Goal: Task Accomplishment & Management: Complete application form

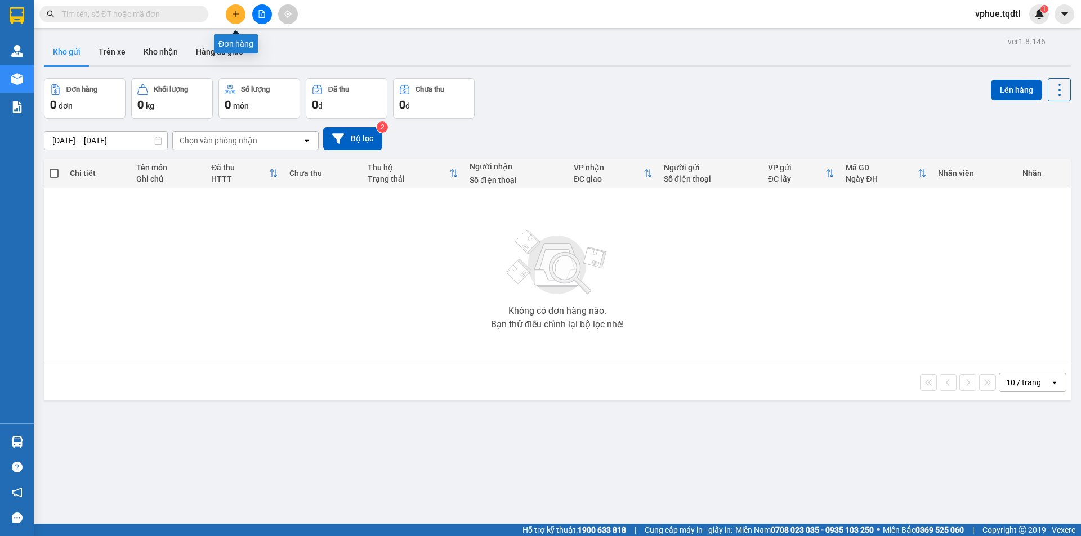
click at [232, 15] on icon "plus" at bounding box center [236, 14] width 8 height 8
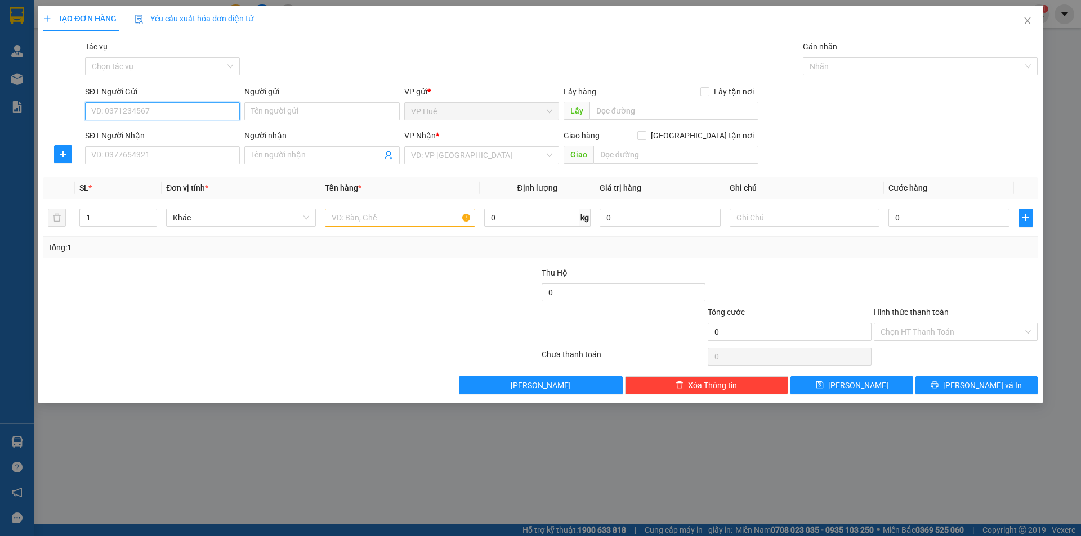
click at [201, 106] on input "SĐT Người Gửi" at bounding box center [162, 111] width 155 height 18
type input "0933128390"
click at [189, 149] on input "SĐT Người Nhận" at bounding box center [162, 155] width 155 height 18
drag, startPoint x: 171, startPoint y: 116, endPoint x: 62, endPoint y: 111, distance: 108.2
click at [62, 111] on div "SĐT Người Gửi 0933128390 0933128390 Người gửi Tên người gửi VP gửi * VP Huế Lấy…" at bounding box center [540, 105] width 996 height 39
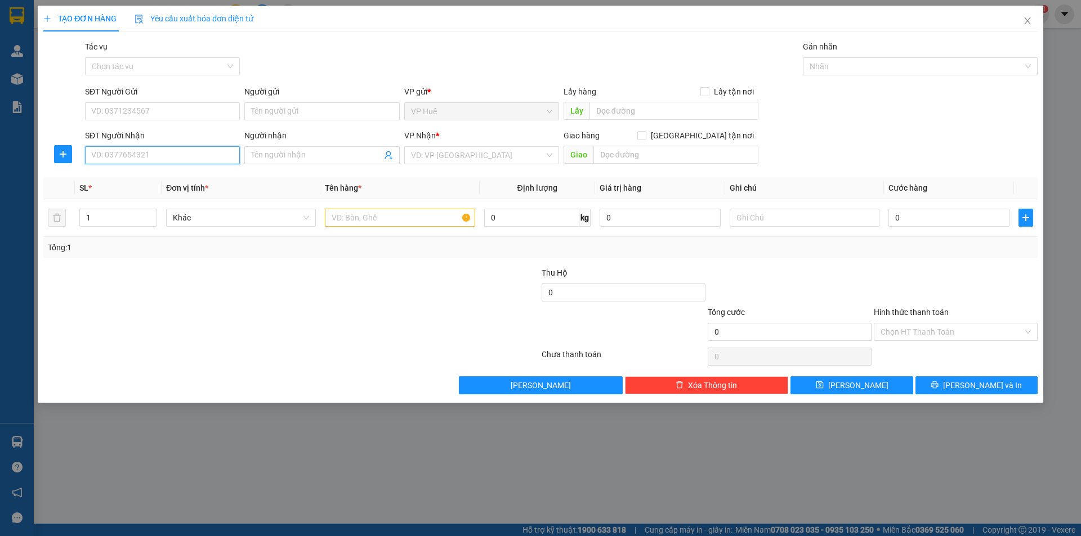
click at [145, 151] on input "SĐT Người Nhận" at bounding box center [162, 155] width 155 height 18
paste input "0933128390"
type input "0933128390"
click at [163, 113] on input "SĐT Người Gửi" at bounding box center [162, 111] width 155 height 18
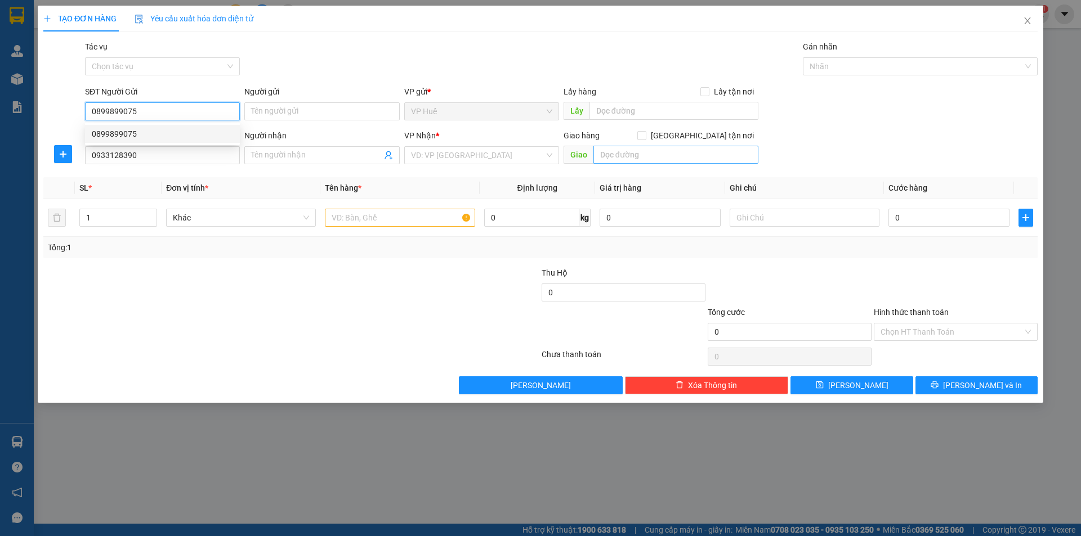
type input "0899899075"
click at [606, 149] on input "text" at bounding box center [675, 155] width 165 height 18
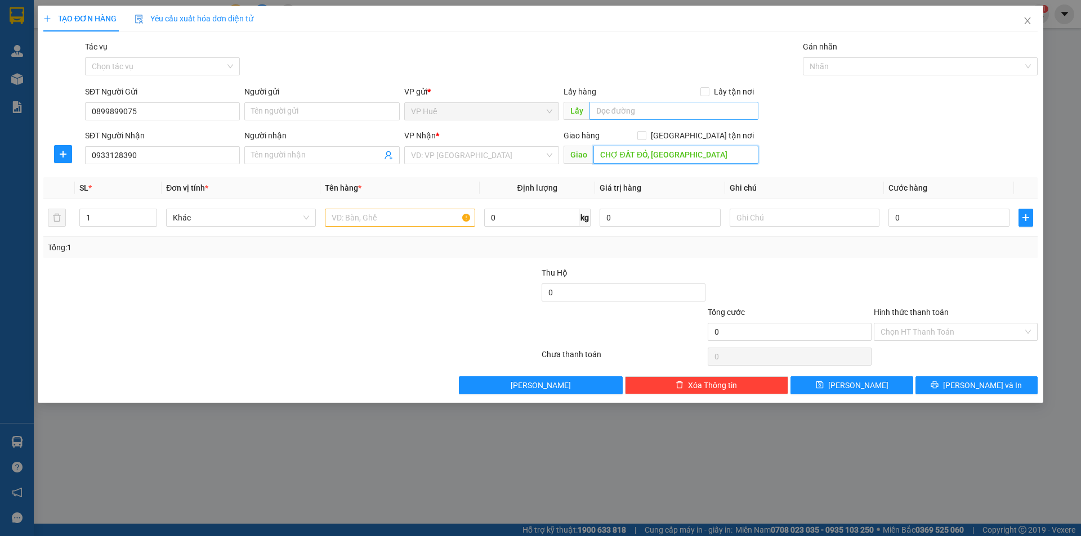
type input "CHỢ ĐẤT ĐỎ, [GEOGRAPHIC_DATA]"
click at [639, 119] on input "text" at bounding box center [673, 111] width 169 height 18
type input "VP HUẾ"
click at [504, 156] on input "search" at bounding box center [477, 155] width 133 height 17
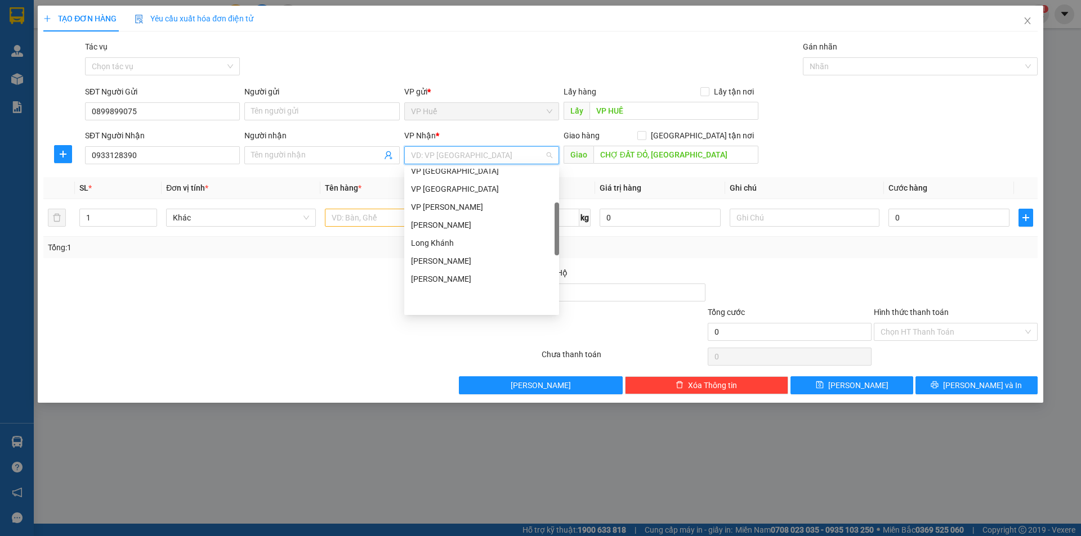
scroll to position [113, 0]
click at [473, 211] on div "BÀ RỊA VŨNG TÀU" at bounding box center [481, 209] width 141 height 12
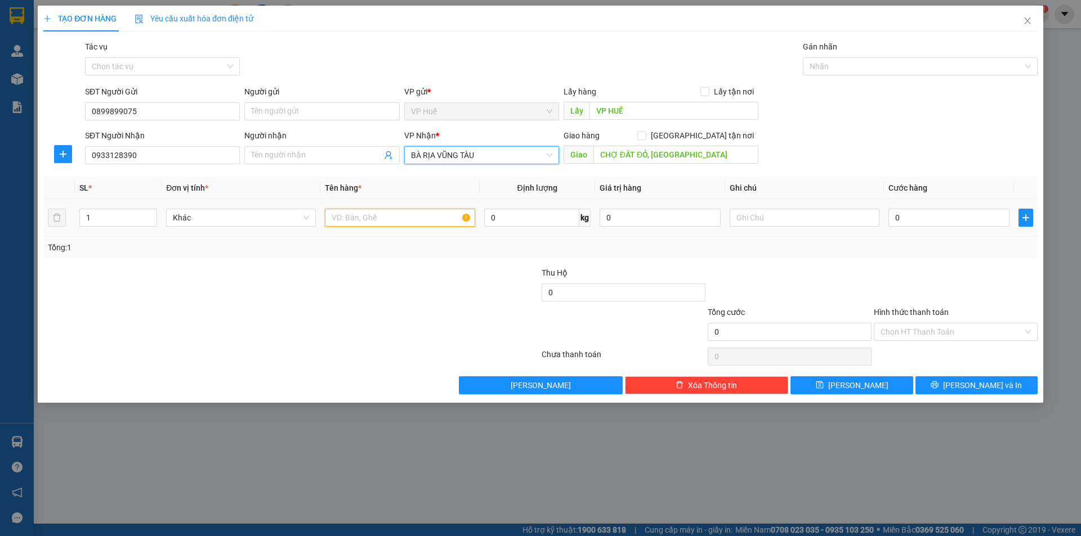
click at [352, 221] on input "text" at bounding box center [400, 218] width 150 height 18
type input "1 LỒNG CHIM"
click at [951, 214] on input "0" at bounding box center [948, 218] width 121 height 18
type input "1"
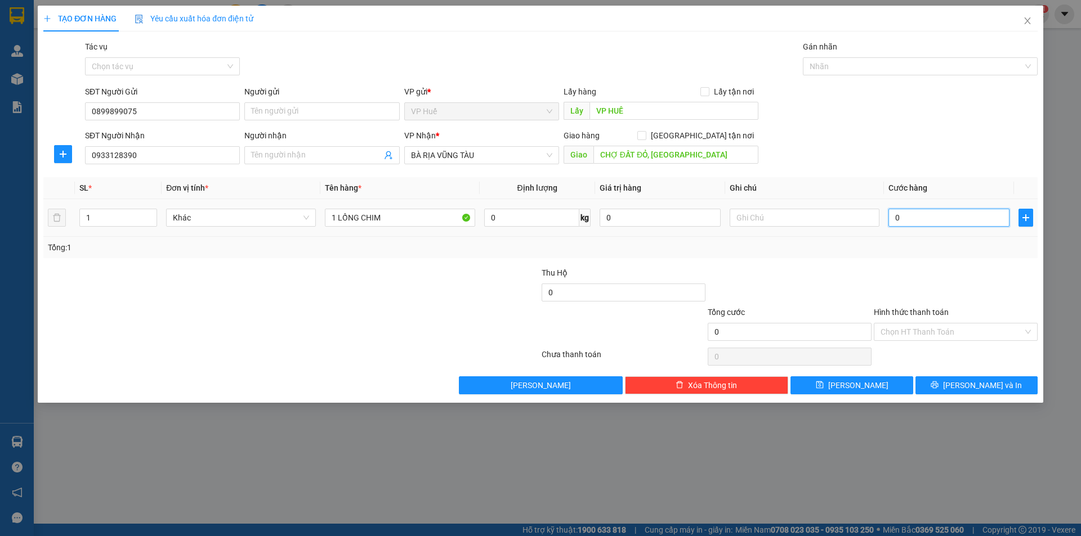
type input "1"
type input "15"
type input "150"
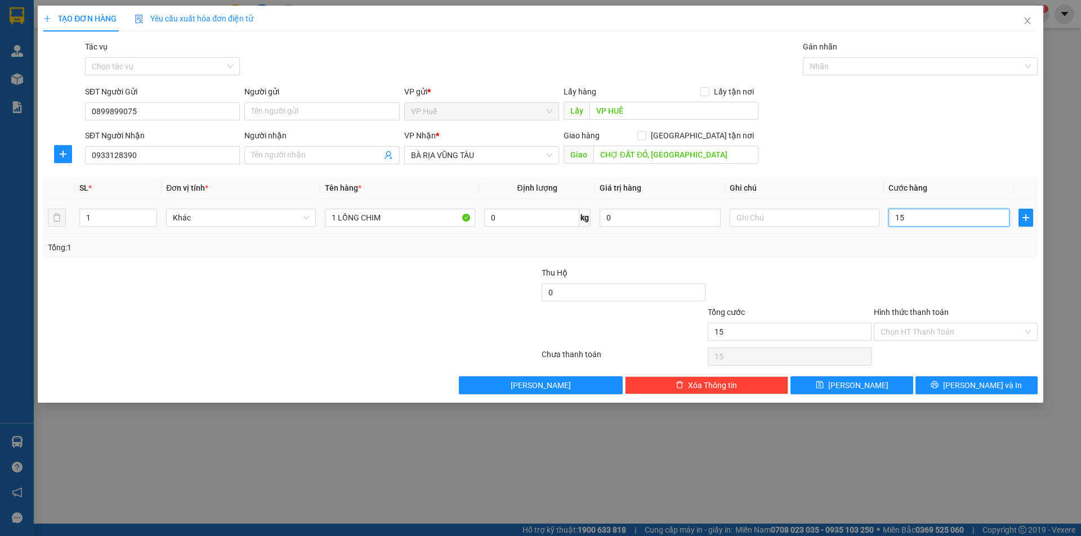
type input "150"
type input "1.500"
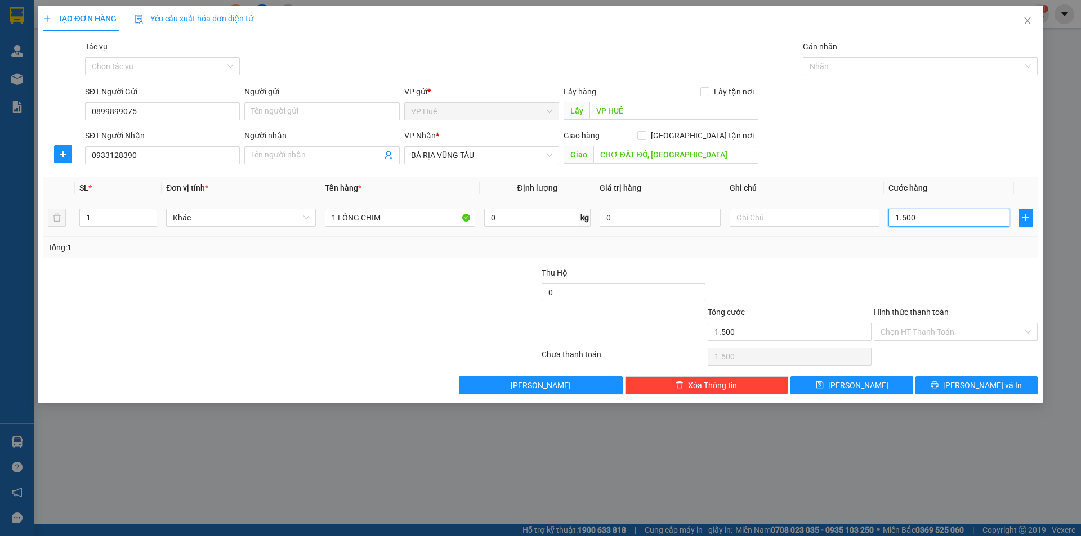
type input "15.000"
type input "150.000"
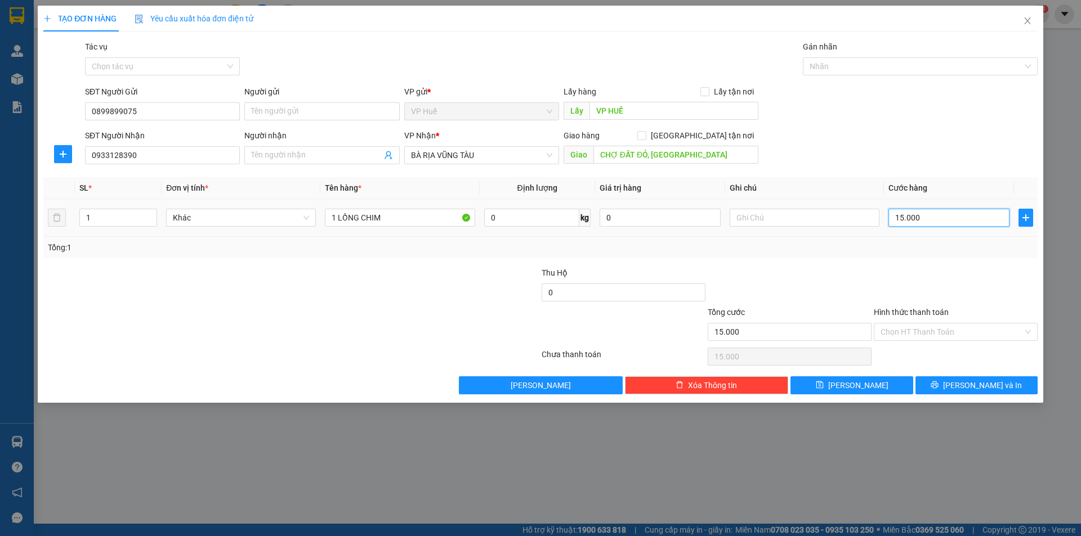
type input "150.000"
type input "15.000"
type input "1.500"
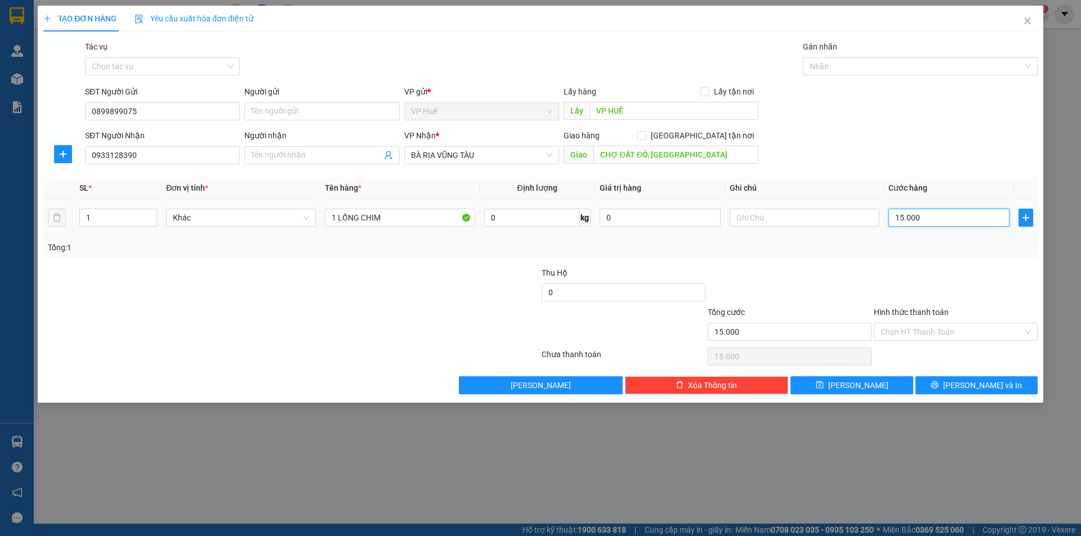
type input "1.500"
type input "15"
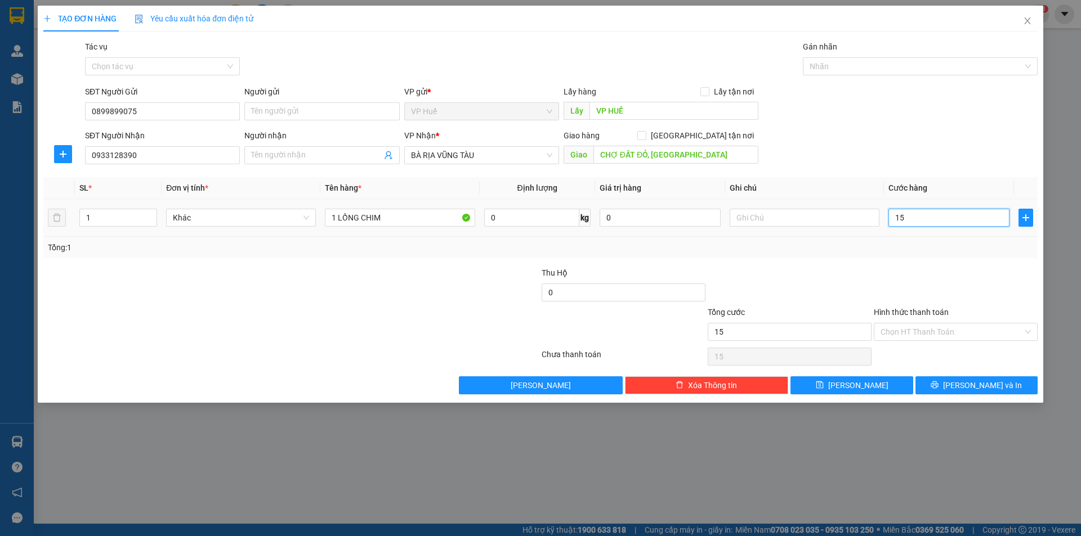
type input "1"
type input "0"
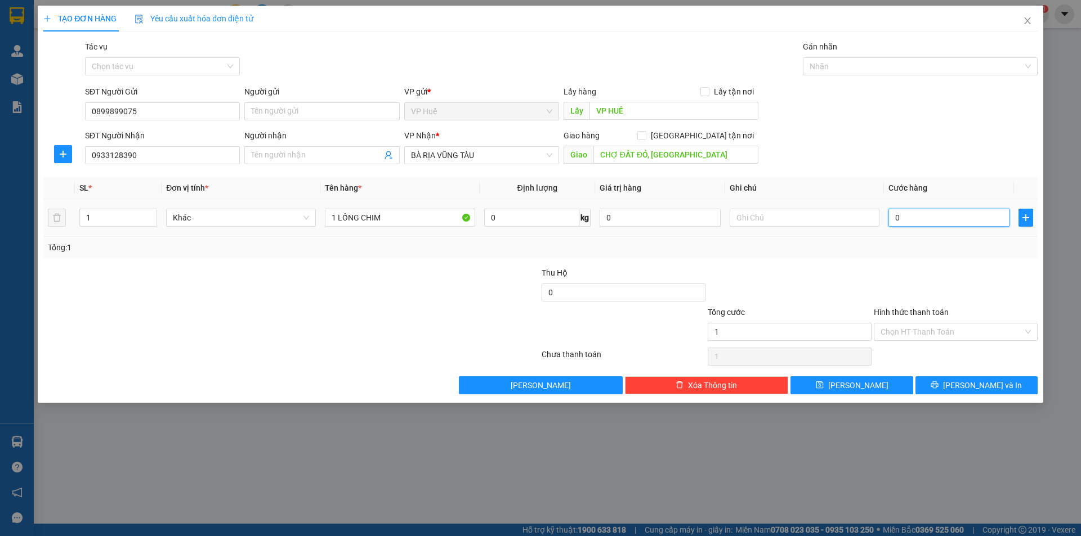
type input "0"
type input "02"
type input "2"
type input "020"
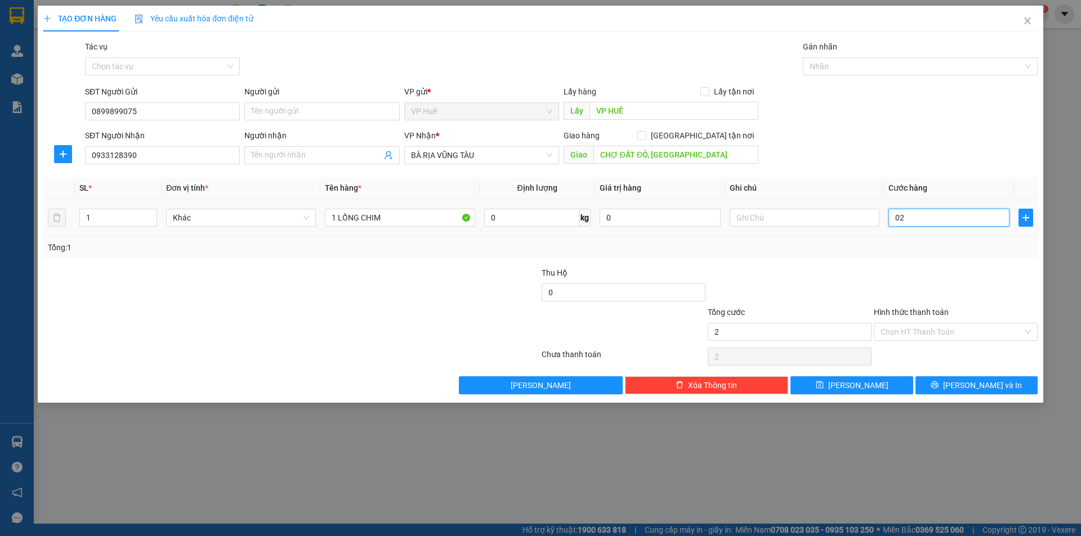
type input "20"
type input "0.200"
type input "200"
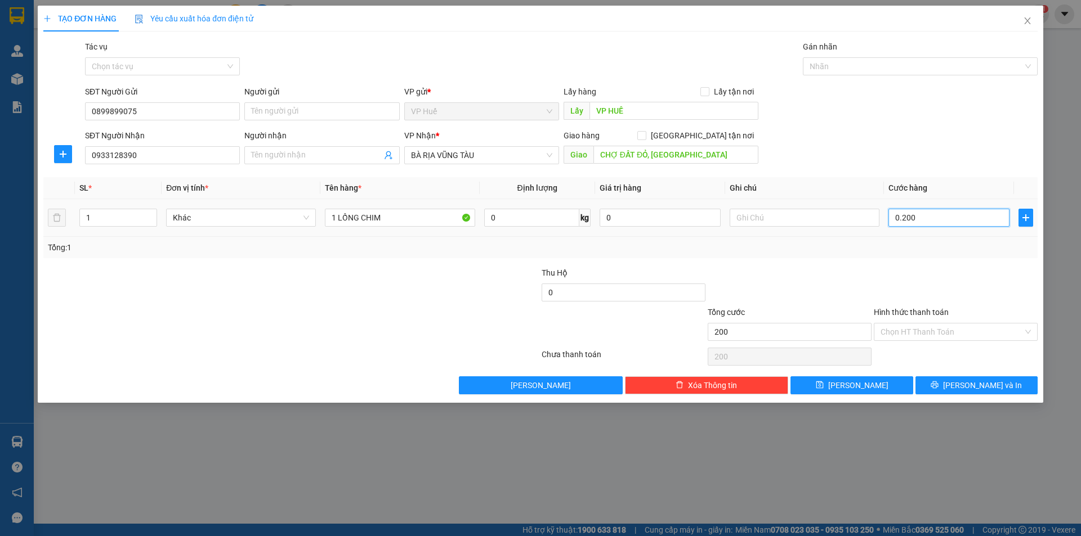
type input "02.000"
type input "2.000"
type input "020.000"
type input "20.000"
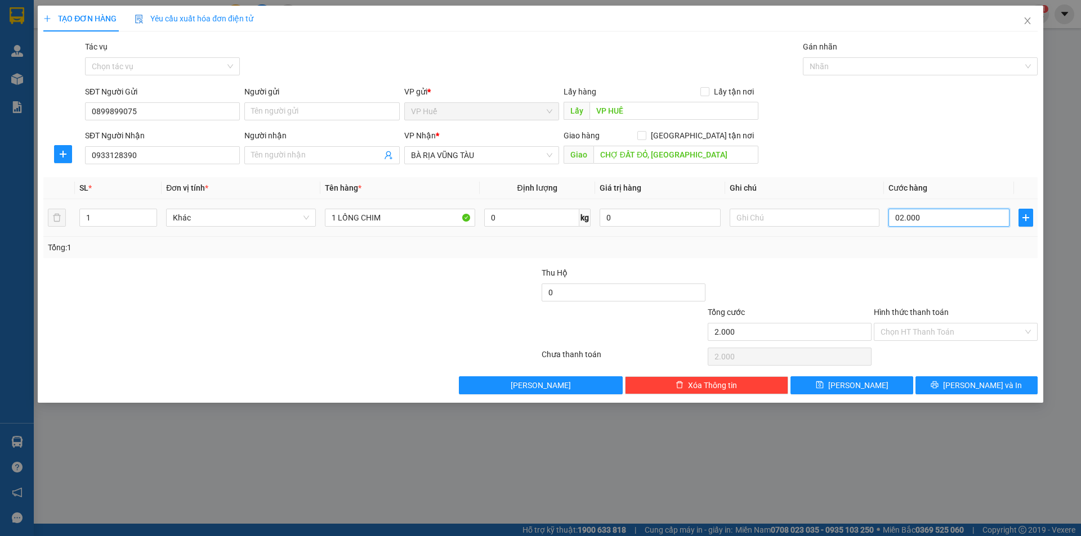
type input "20.000"
type input "0.200.000"
type input "200.000"
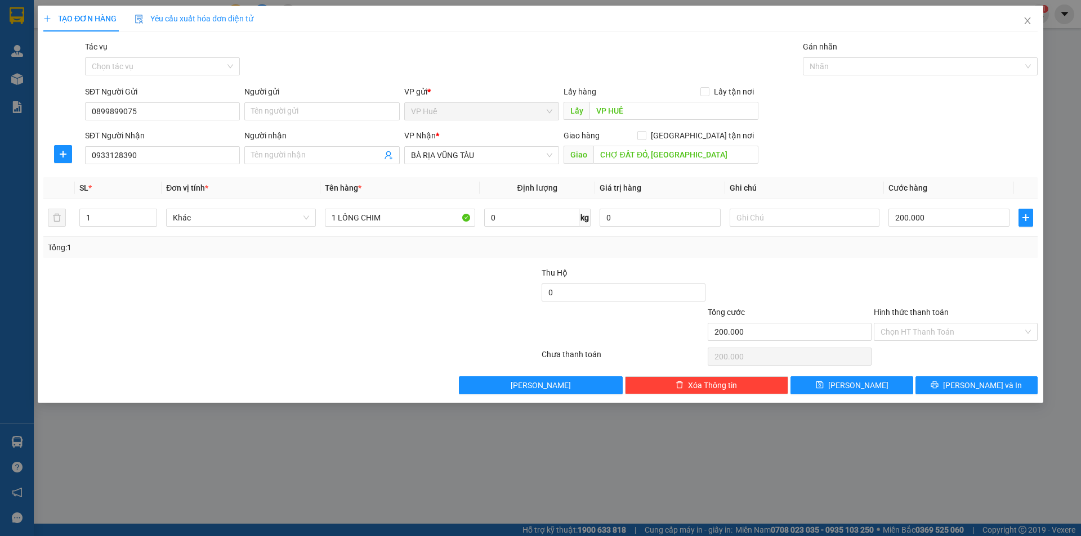
click at [964, 162] on div "SĐT Người Nhận 0933128390 Người nhận Tên người nhận VP Nhận * BÀ RỊA VŨNG TÀU G…" at bounding box center [561, 148] width 957 height 39
click at [965, 386] on button "[PERSON_NAME] và In" at bounding box center [976, 386] width 122 height 18
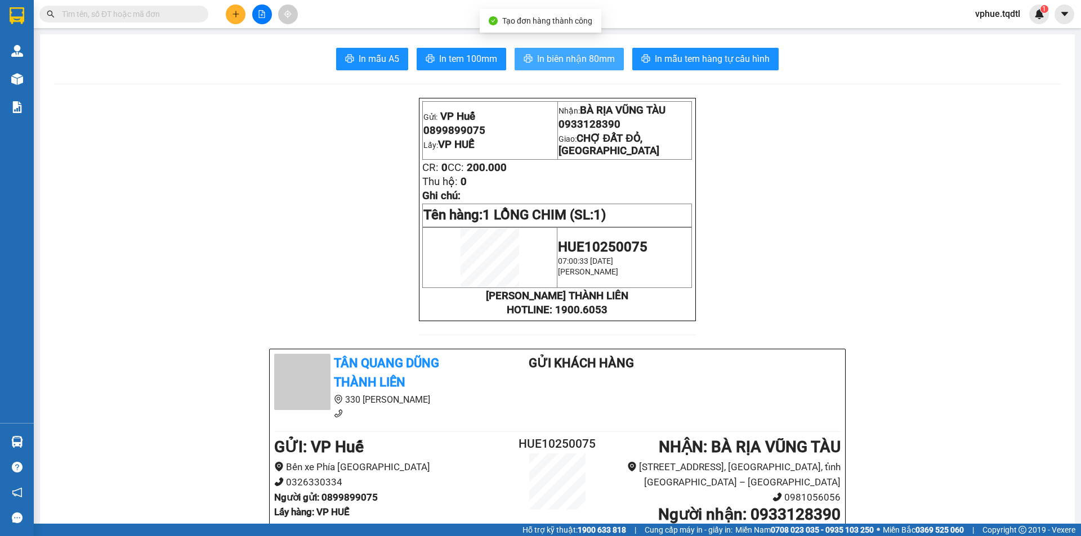
click at [607, 61] on span "In biên nhận 80mm" at bounding box center [576, 59] width 78 height 14
click at [544, 64] on span "In biên nhận 80mm" at bounding box center [576, 59] width 78 height 14
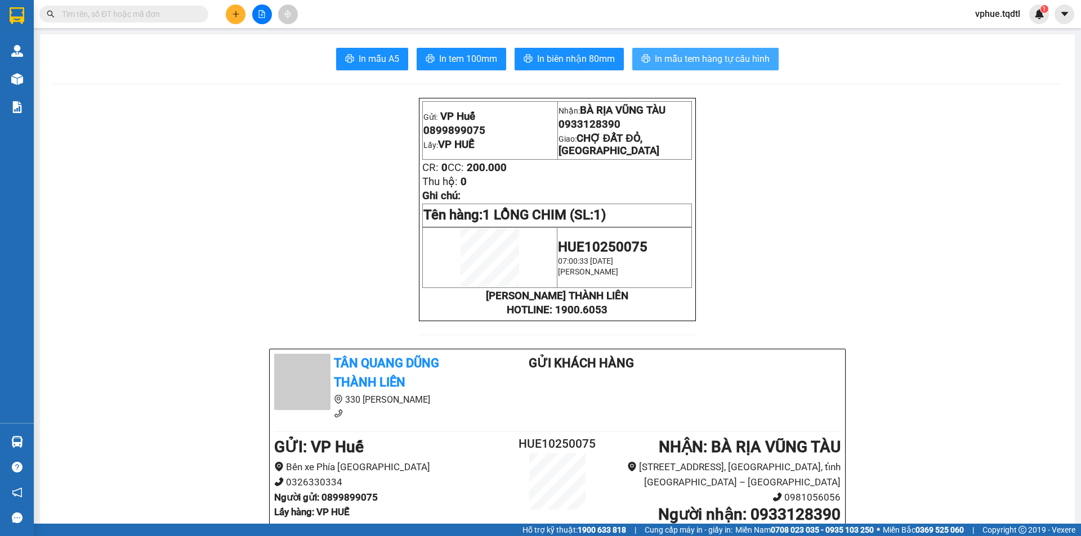
click at [657, 55] on span "In mẫu tem hàng tự cấu hình" at bounding box center [712, 59] width 115 height 14
